Goal: Obtain resource: Download file/media

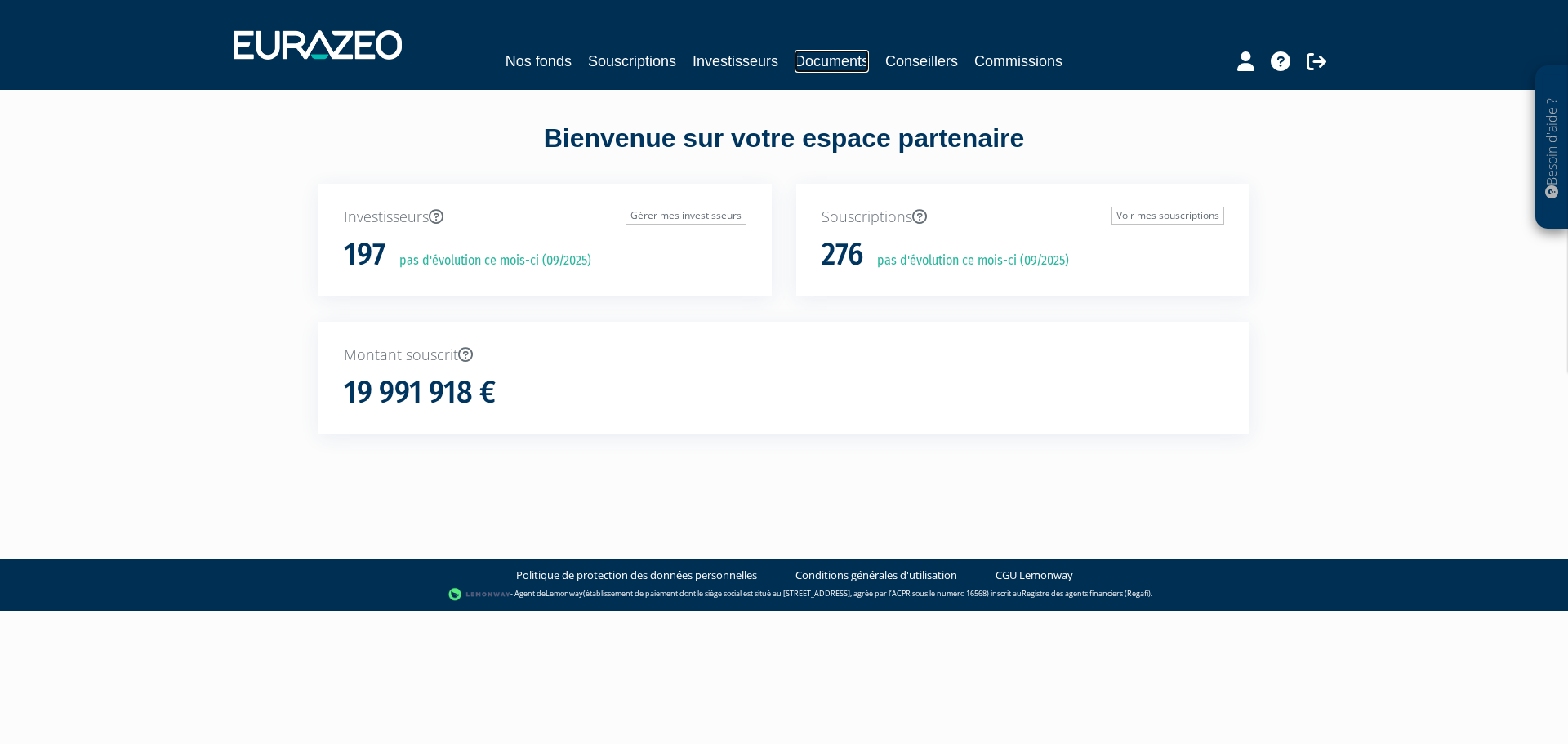
click at [850, 70] on link "Documents" at bounding box center [831, 61] width 74 height 23
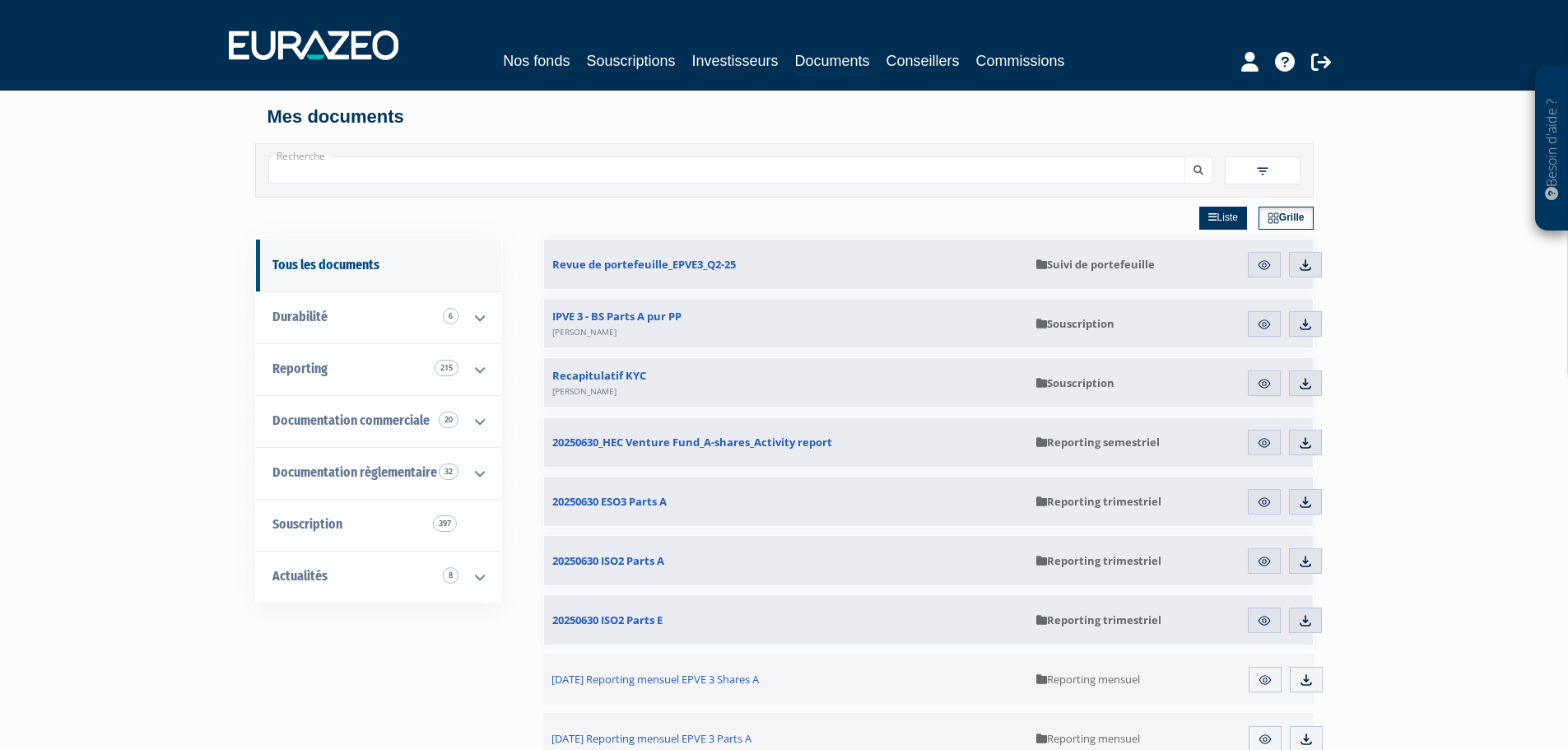
scroll to position [82, 0]
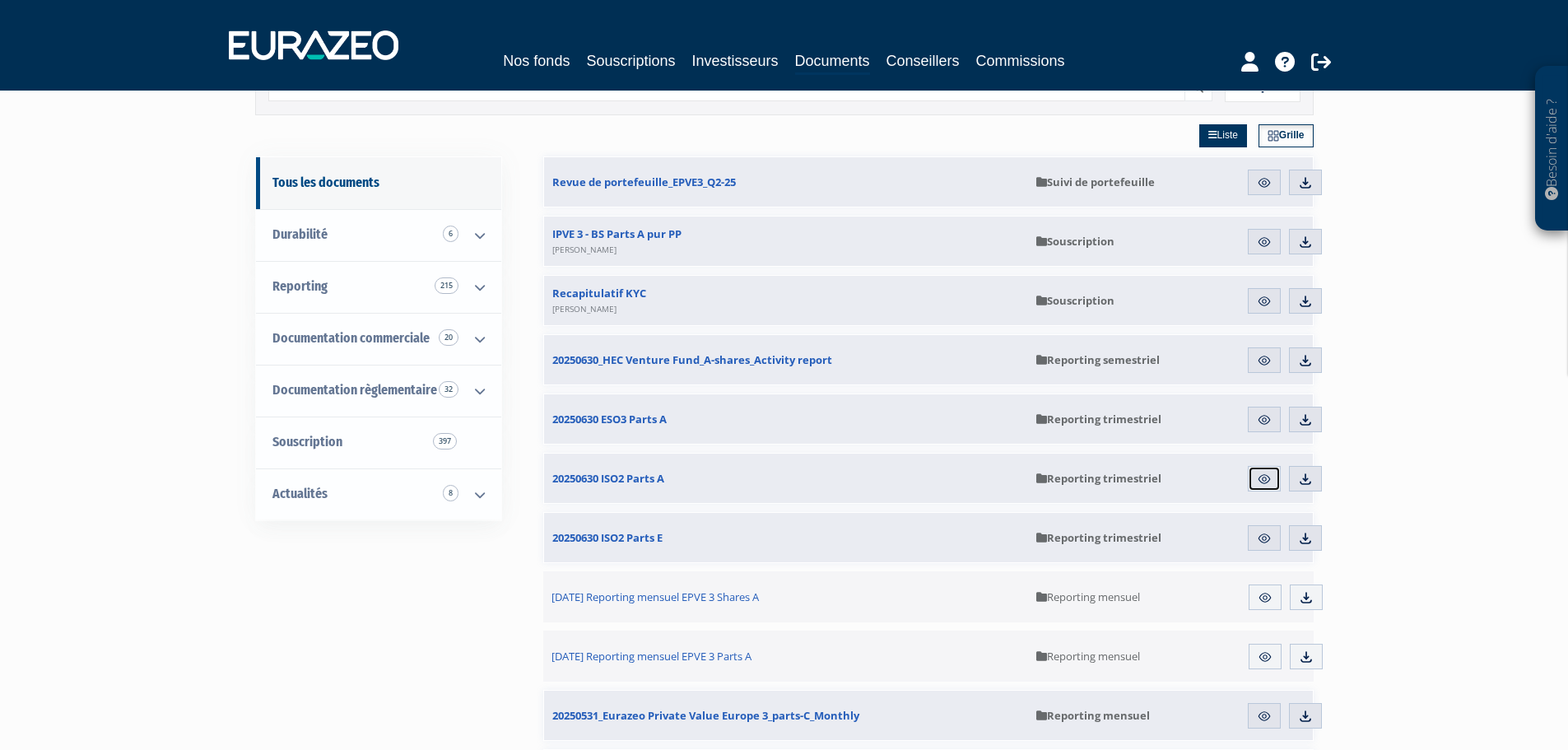
click at [1269, 482] on img at bounding box center [1264, 479] width 15 height 15
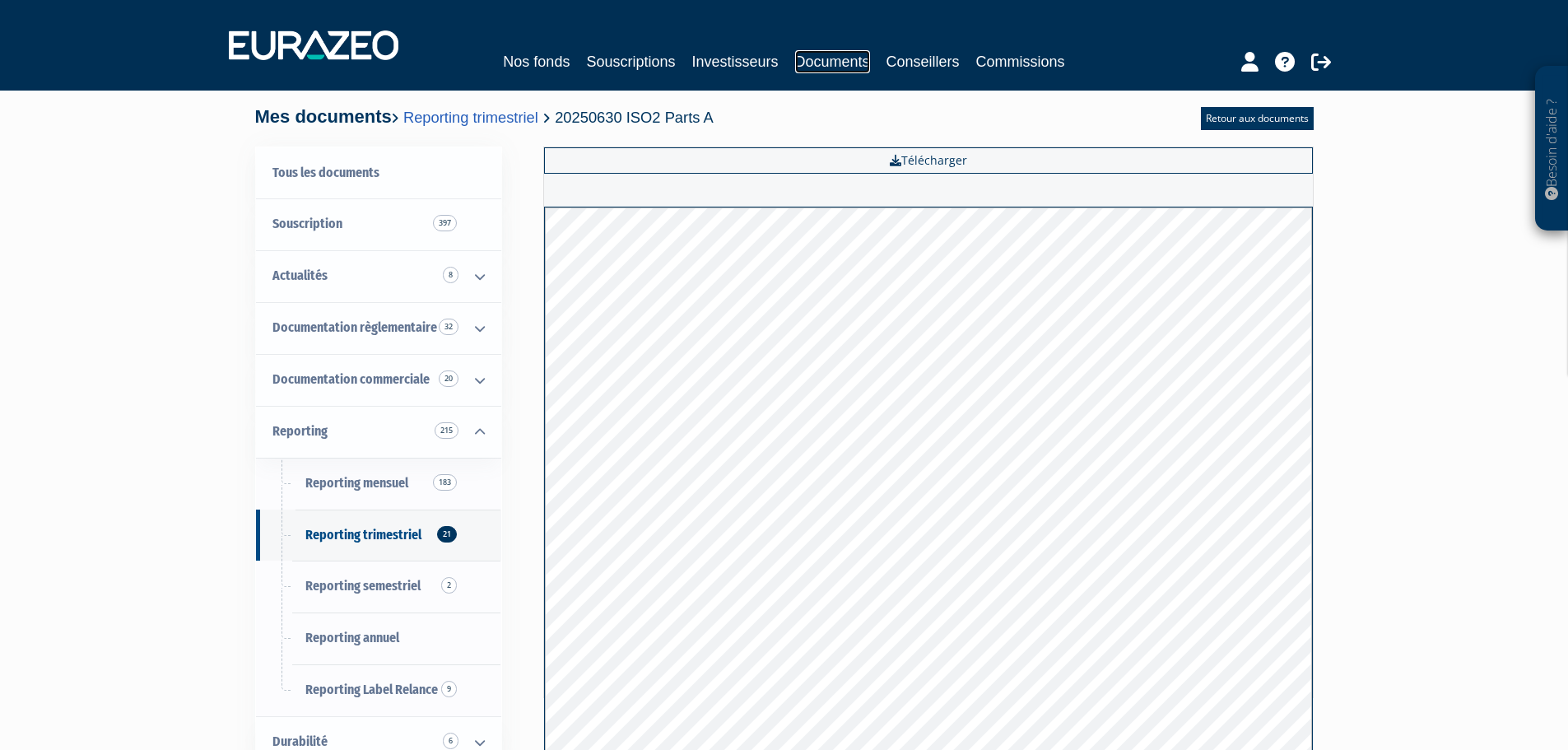
click at [841, 59] on link "Documents" at bounding box center [832, 62] width 75 height 23
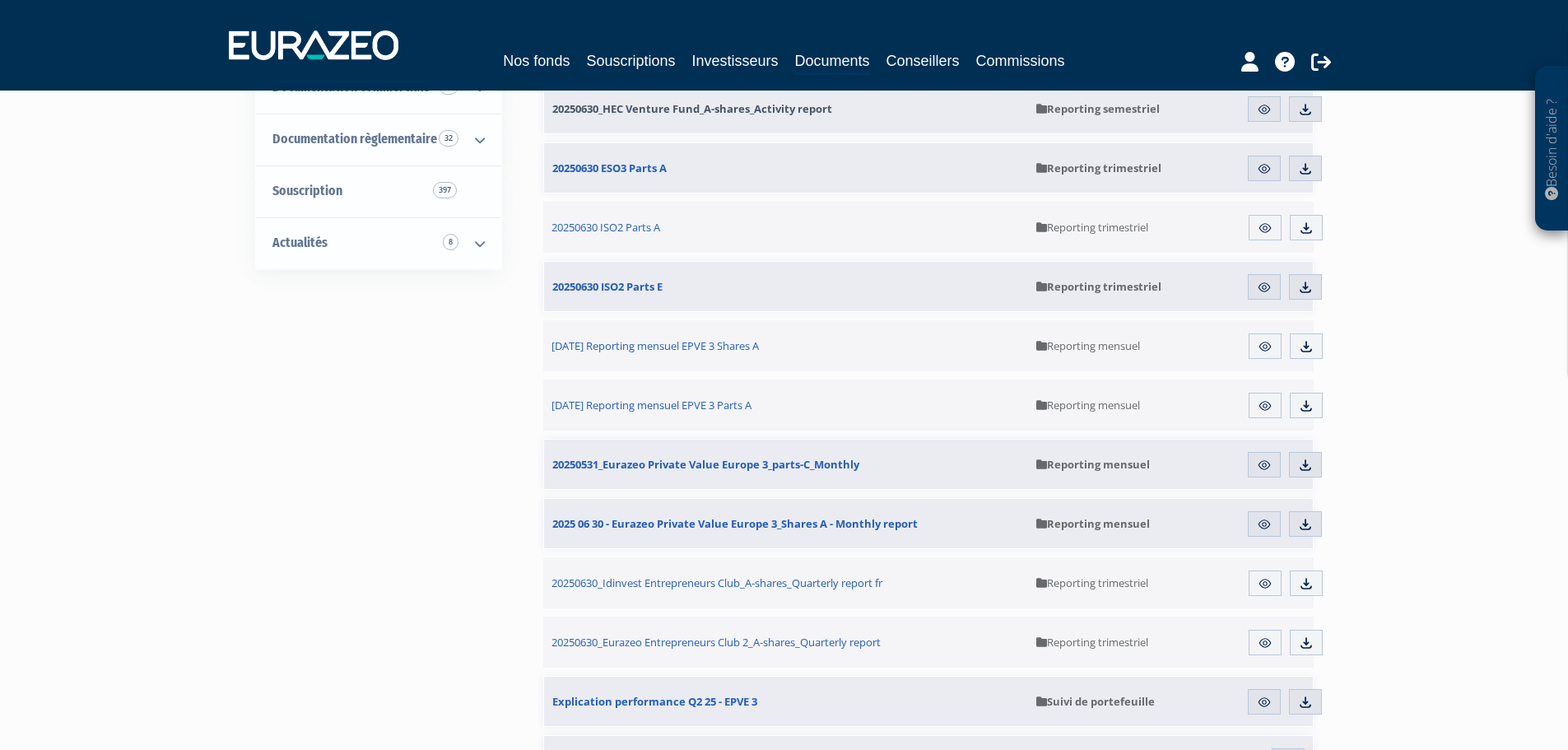
scroll to position [494, 0]
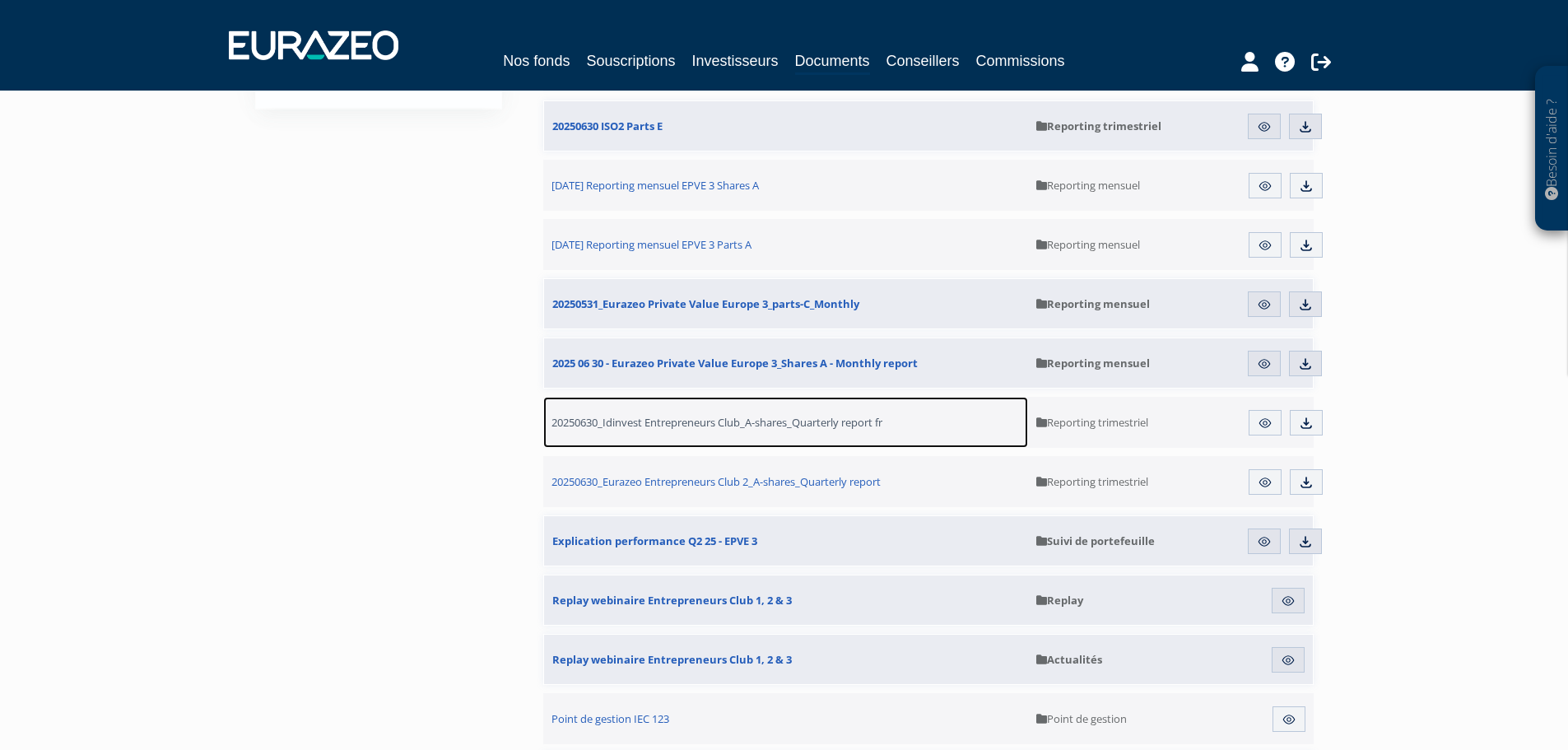
click at [810, 420] on span "20250630_Idinvest Entrepreneurs Club_A-shares_Quarterly report fr" at bounding box center [717, 422] width 331 height 15
